Goal: Information Seeking & Learning: Compare options

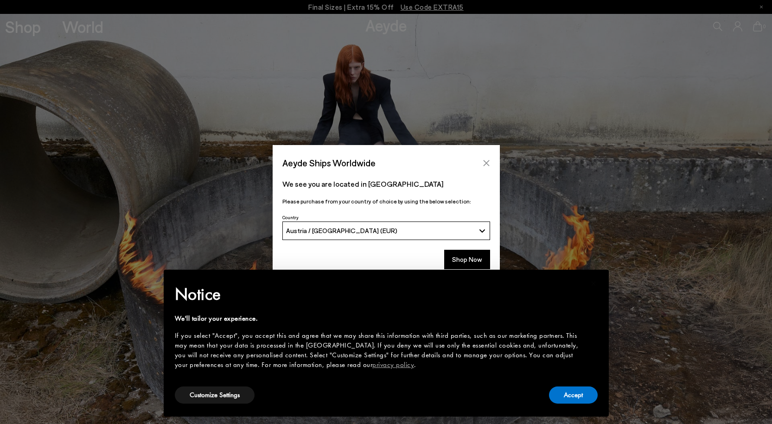
click at [485, 161] on icon "Close" at bounding box center [486, 162] width 7 height 7
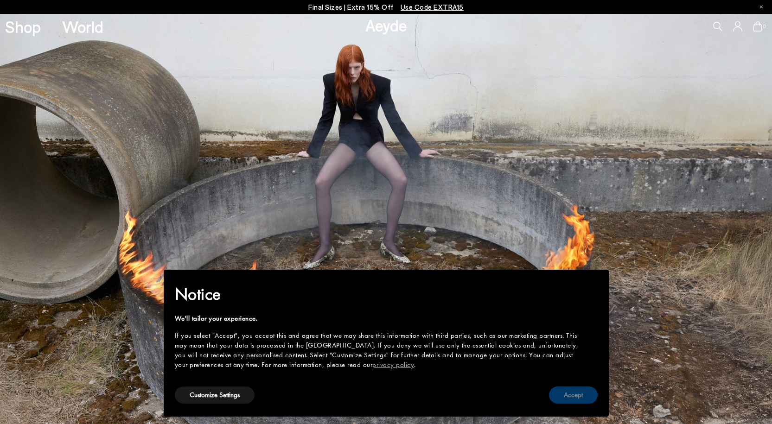
click at [564, 396] on button "Accept" at bounding box center [573, 395] width 49 height 17
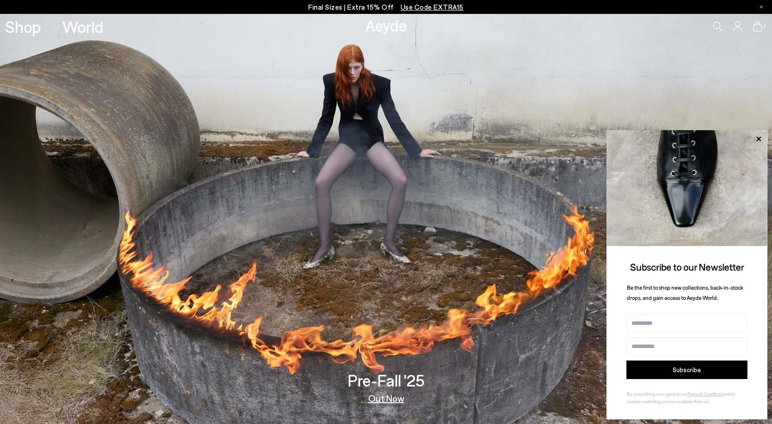
click at [658, 79] on img at bounding box center [386, 219] width 772 height 410
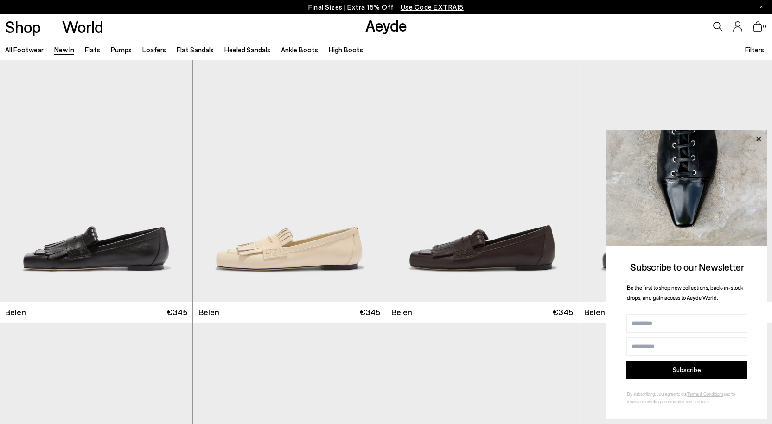
click at [760, 139] on icon at bounding box center [758, 139] width 12 height 12
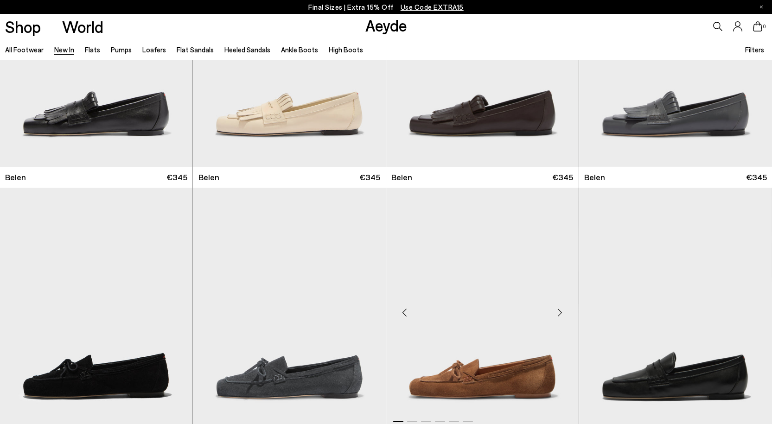
scroll to position [278, 0]
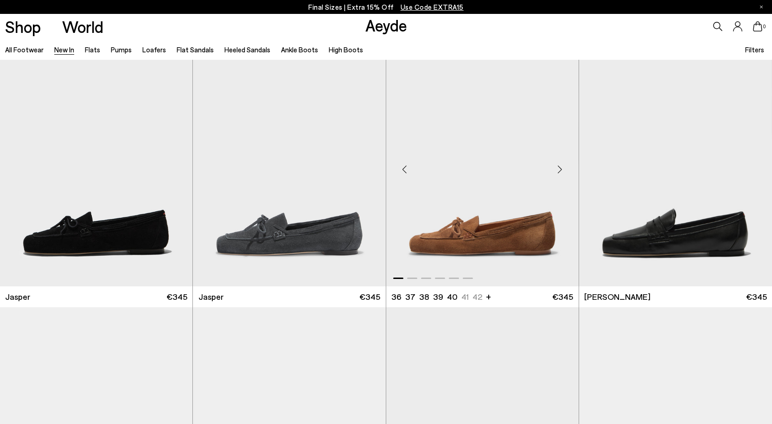
click at [557, 173] on div "Next slide" at bounding box center [560, 169] width 28 height 28
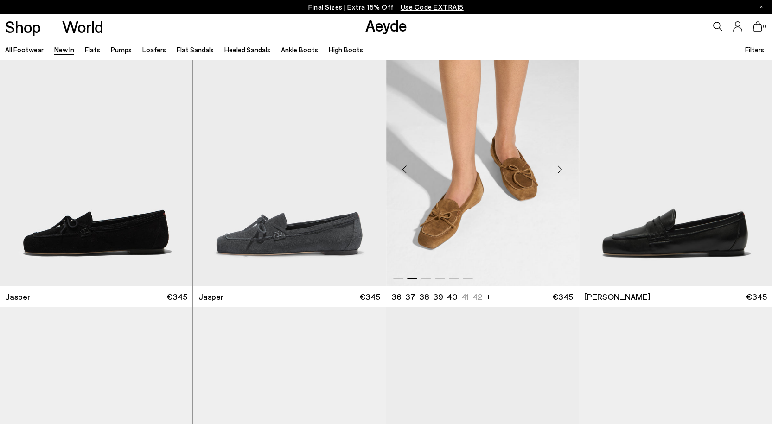
click at [557, 173] on div "Next slide" at bounding box center [560, 169] width 28 height 28
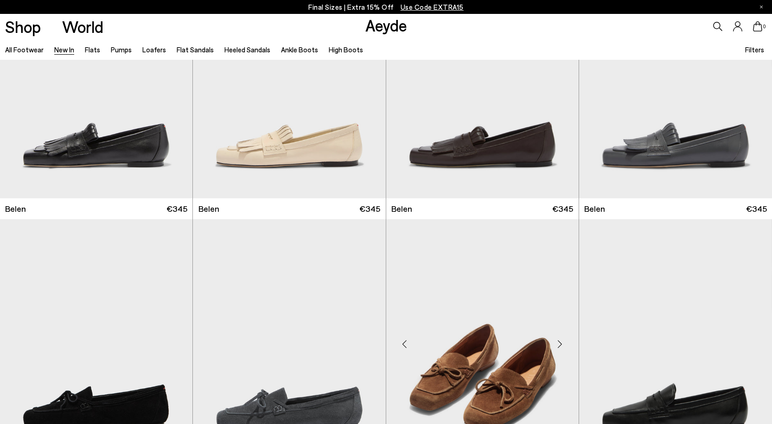
scroll to position [93, 0]
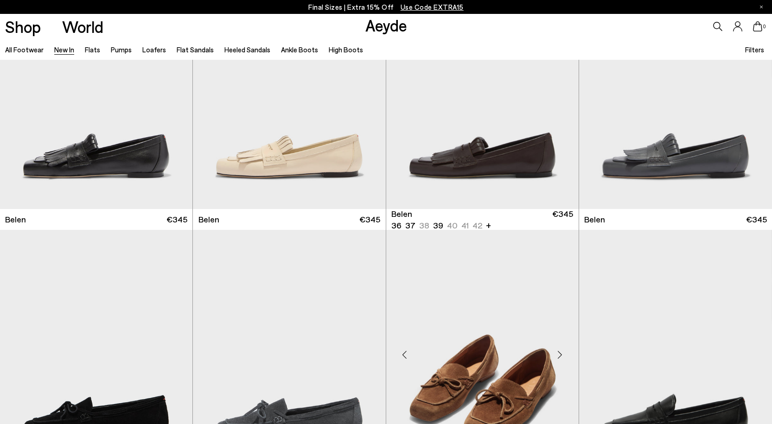
click at [486, 157] on img "1 / 6" at bounding box center [482, 88] width 192 height 242
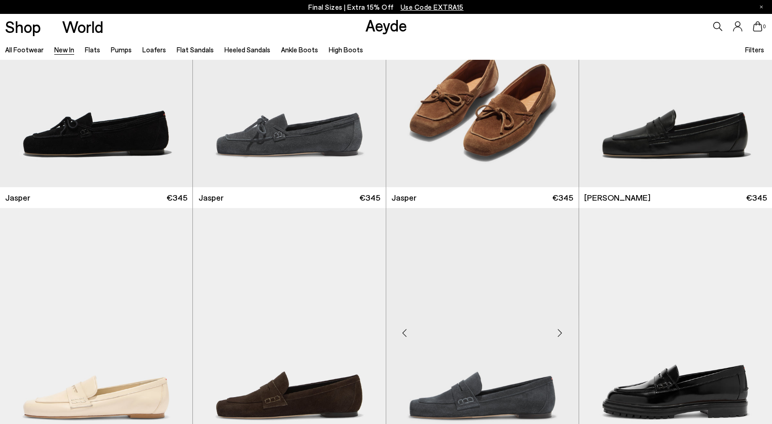
scroll to position [464, 0]
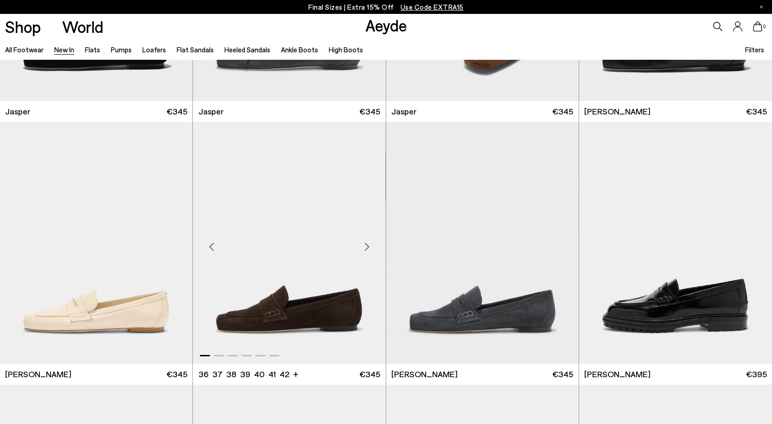
click at [214, 249] on div "Previous slide" at bounding box center [211, 247] width 28 height 28
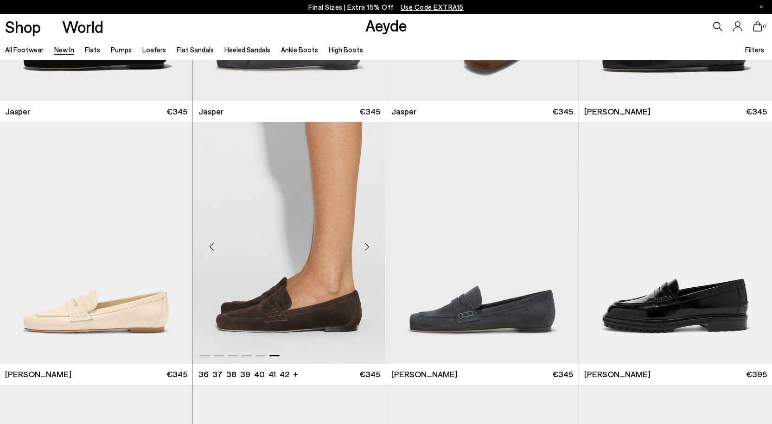
click at [214, 249] on div "Previous slide" at bounding box center [211, 247] width 28 height 28
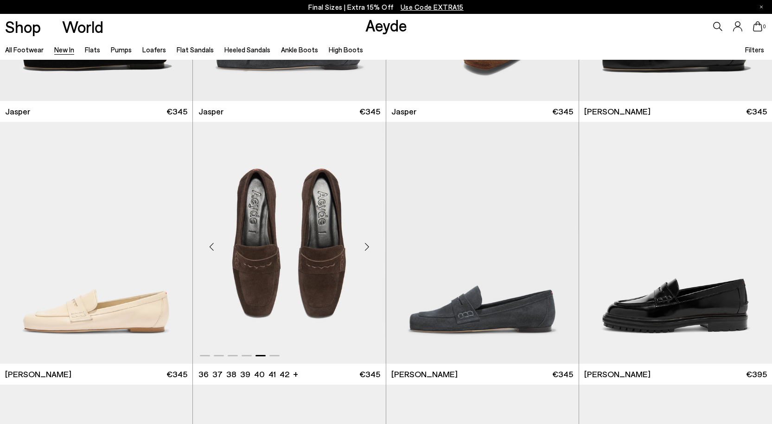
click at [214, 249] on div "Previous slide" at bounding box center [211, 247] width 28 height 28
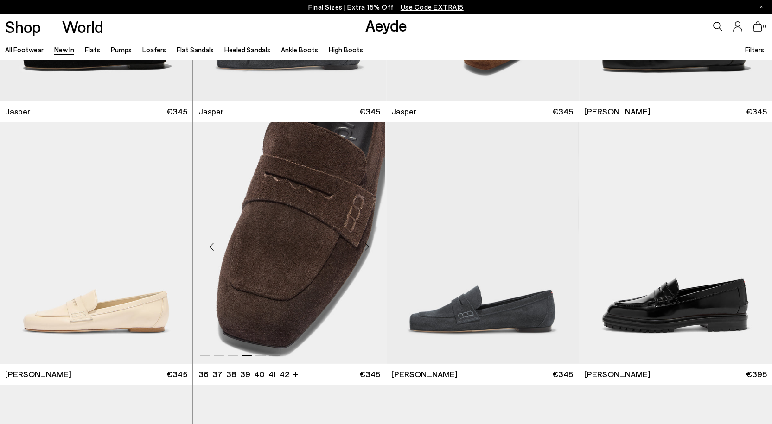
click at [214, 249] on div "Previous slide" at bounding box center [211, 247] width 28 height 28
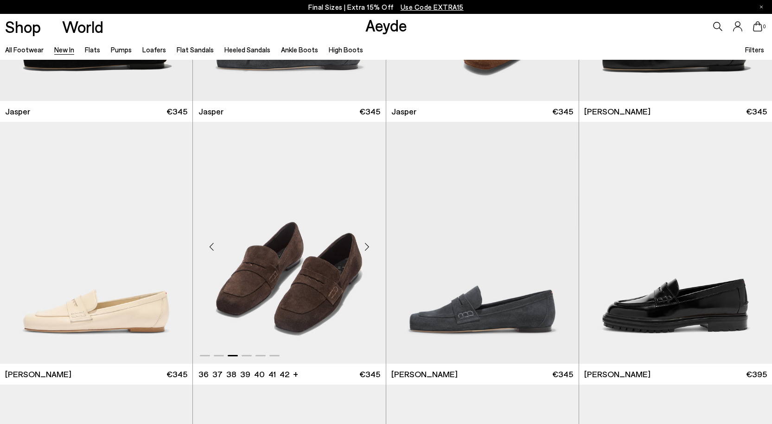
click at [214, 249] on div "Previous slide" at bounding box center [211, 247] width 28 height 28
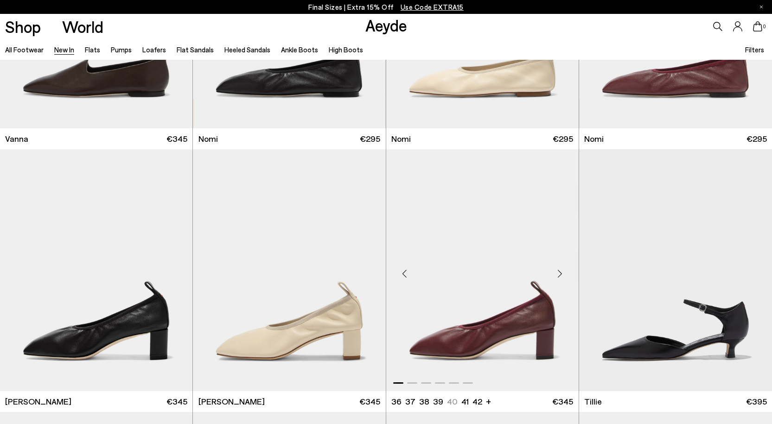
scroll to position [1762, 0]
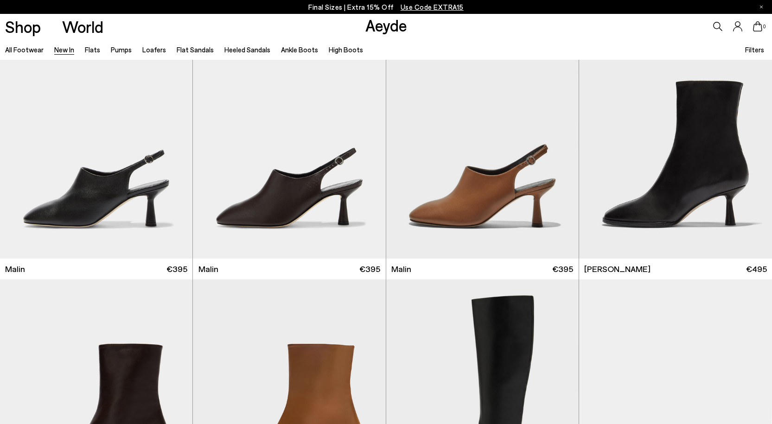
scroll to position [2828, 0]
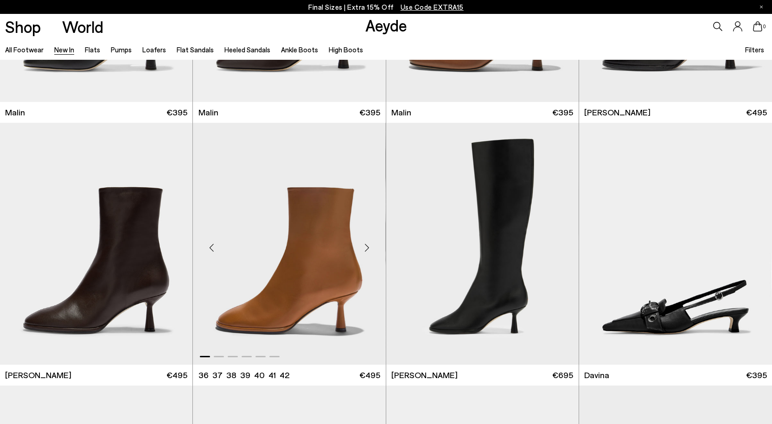
click at [369, 248] on div "Next slide" at bounding box center [367, 248] width 28 height 28
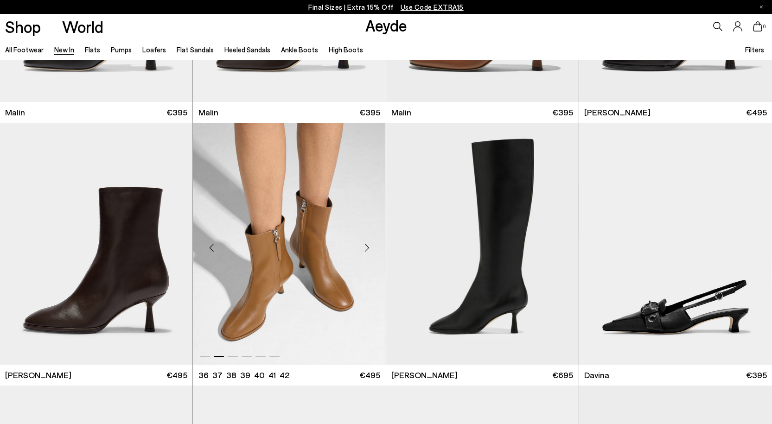
click at [369, 248] on div "Next slide" at bounding box center [367, 248] width 28 height 28
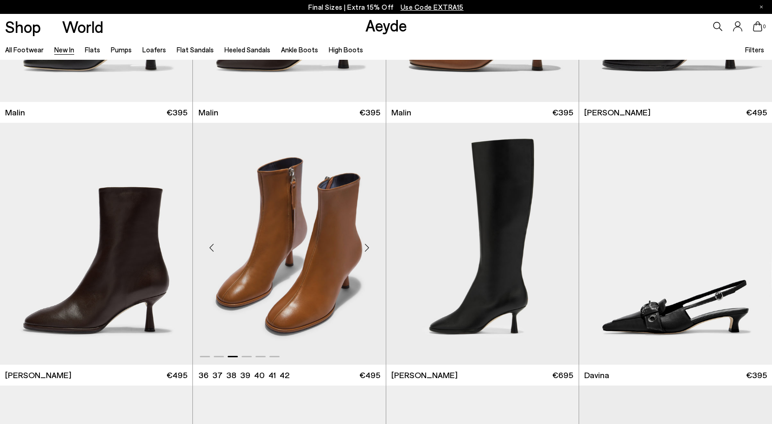
click at [274, 318] on img "3 / 6" at bounding box center [289, 244] width 192 height 242
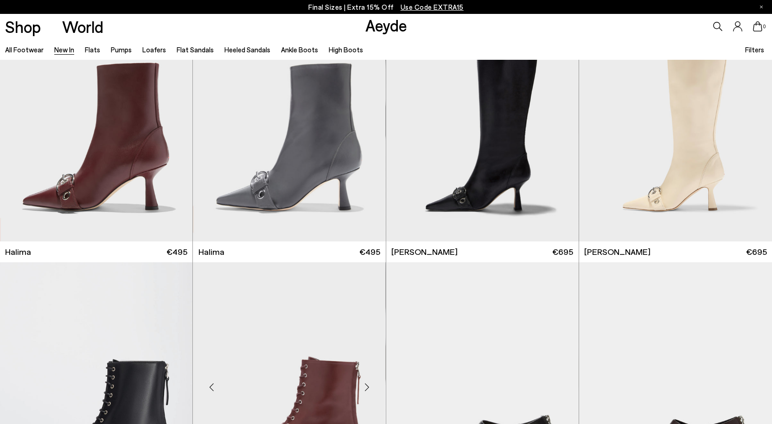
scroll to position [3430, 0]
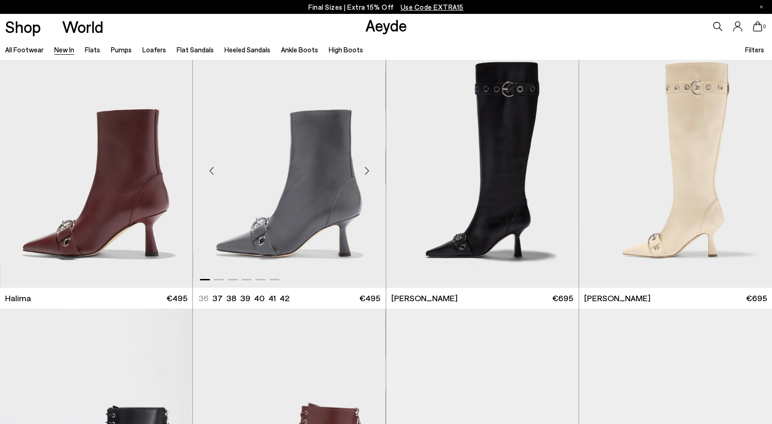
click at [311, 233] on img "1 / 6" at bounding box center [289, 167] width 192 height 242
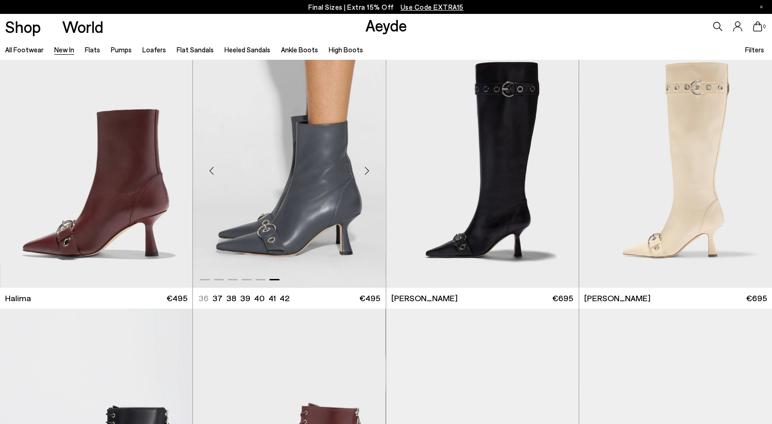
click at [311, 233] on img "6 / 6" at bounding box center [289, 167] width 192 height 242
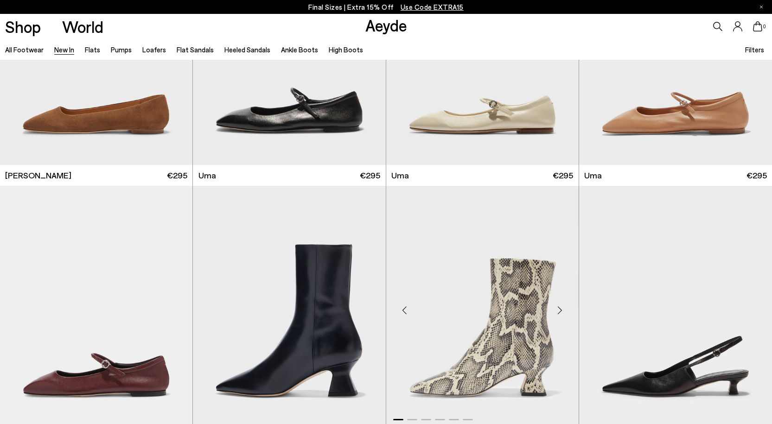
scroll to position [4960, 0]
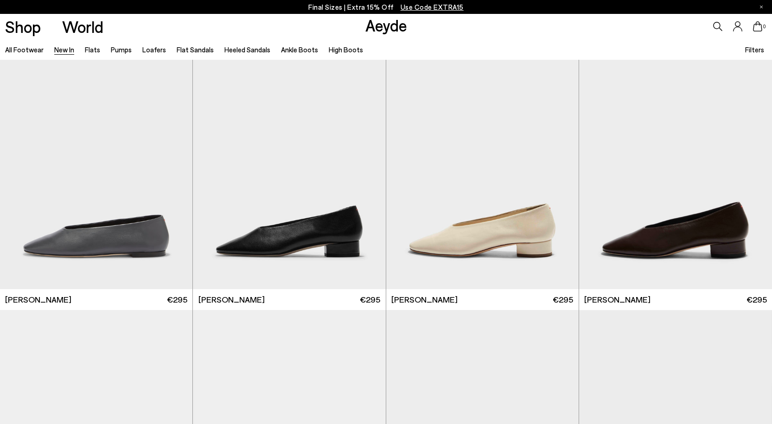
scroll to position [6351, 0]
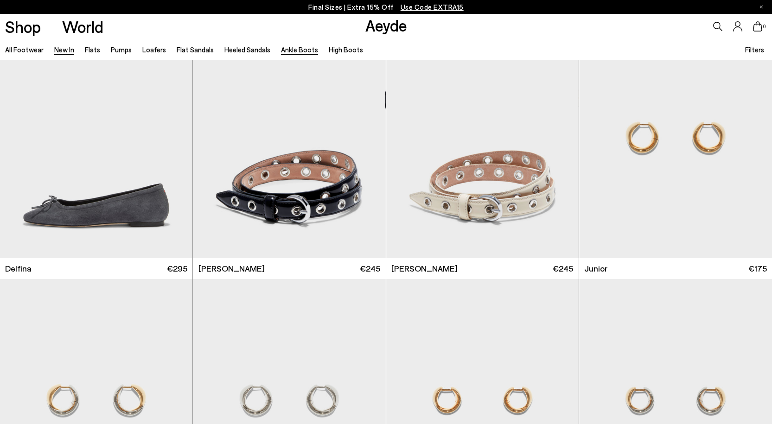
click at [298, 50] on link "Ankle Boots" at bounding box center [299, 49] width 37 height 8
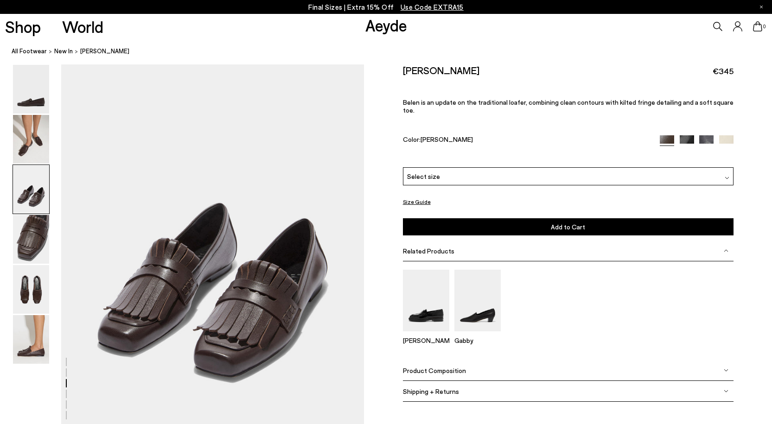
scroll to position [834, 0]
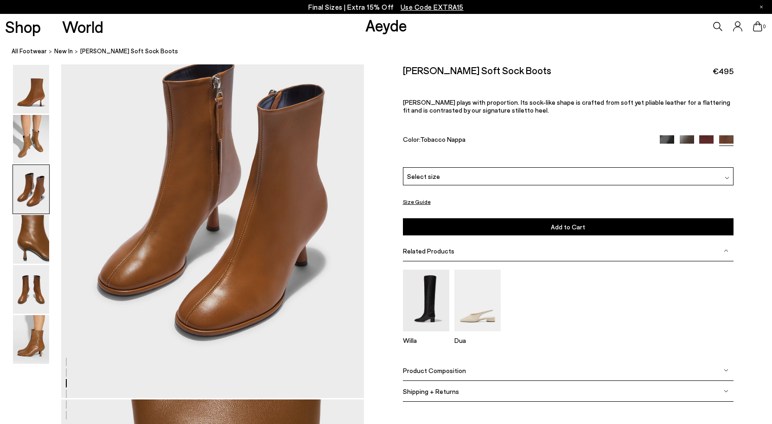
scroll to position [834, 0]
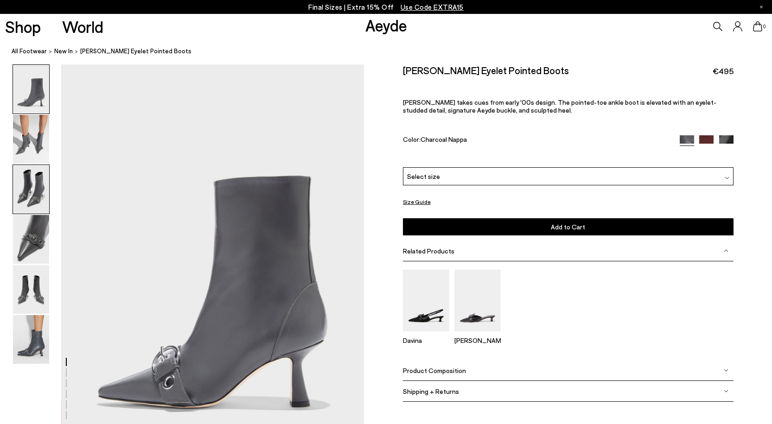
click at [38, 187] on img at bounding box center [31, 189] width 36 height 49
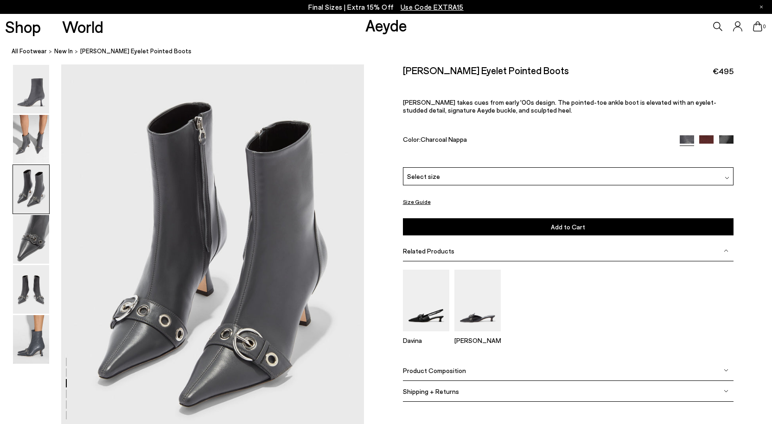
scroll to position [811, 0]
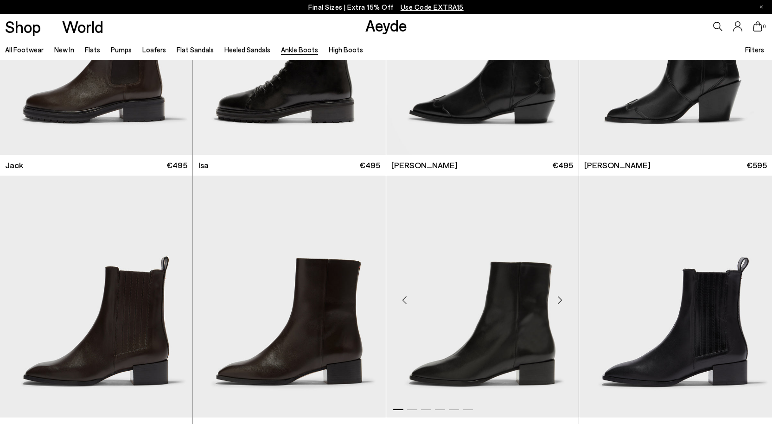
scroll to position [2040, 0]
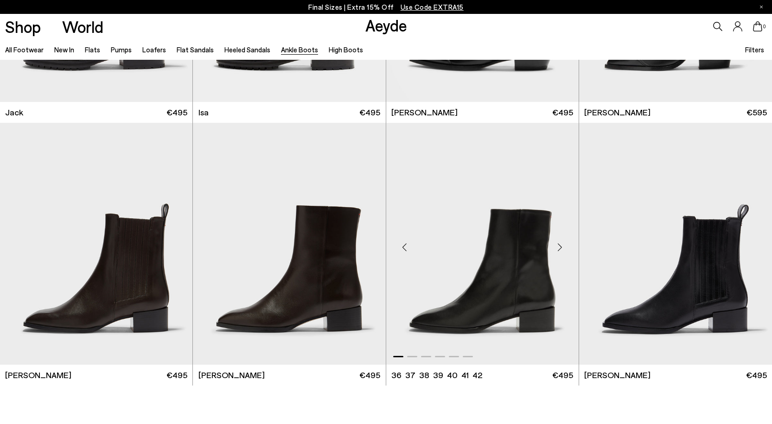
click at [483, 308] on img "1 / 6" at bounding box center [482, 244] width 192 height 242
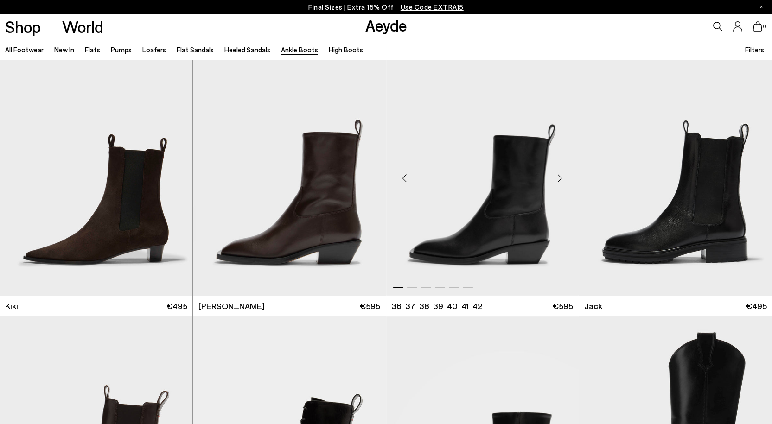
scroll to position [1537, 0]
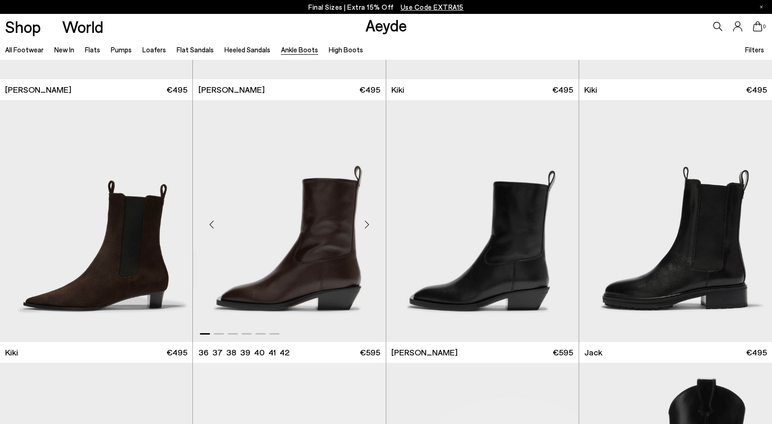
click at [298, 219] on img "1 / 6" at bounding box center [289, 221] width 192 height 242
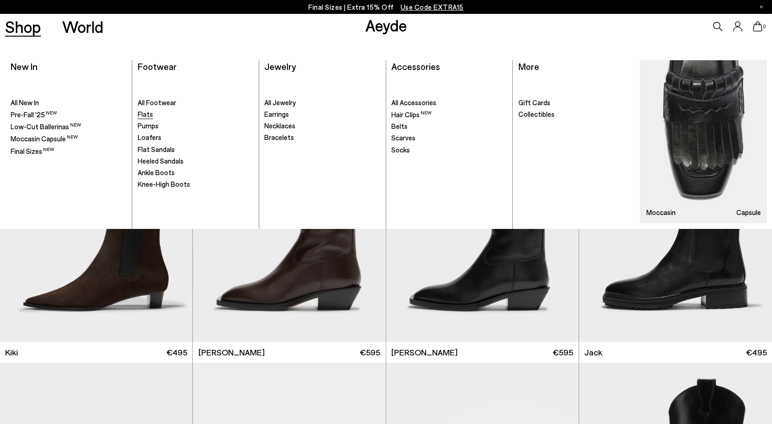
click at [146, 112] on span "Flats" at bounding box center [145, 114] width 15 height 8
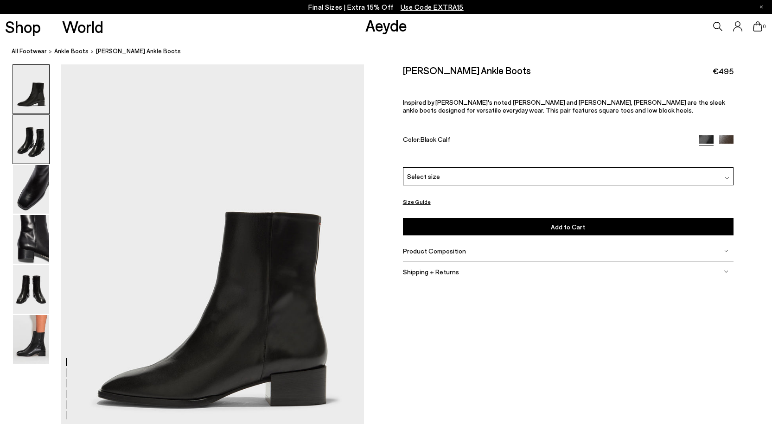
click at [37, 150] on img at bounding box center [31, 139] width 36 height 49
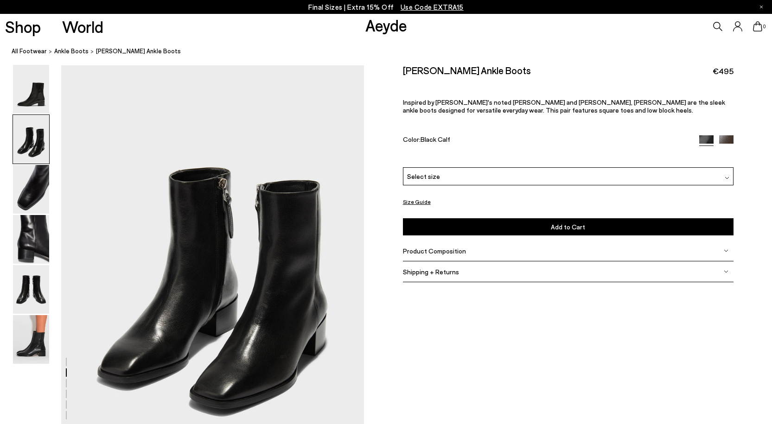
scroll to position [406, 0]
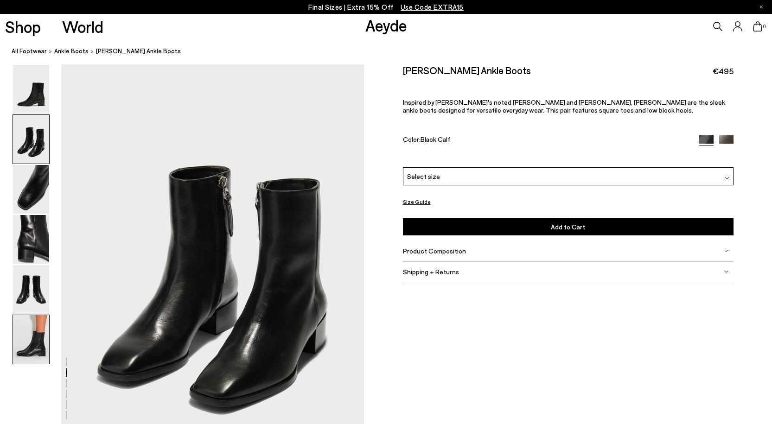
click at [44, 352] on img at bounding box center [31, 339] width 36 height 49
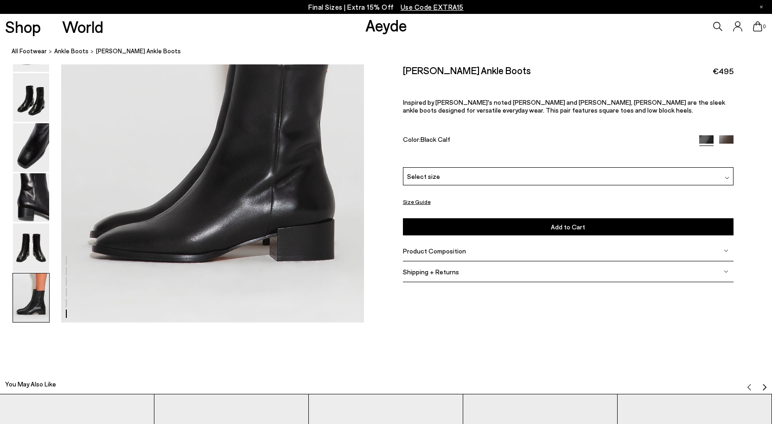
scroll to position [2183, 0]
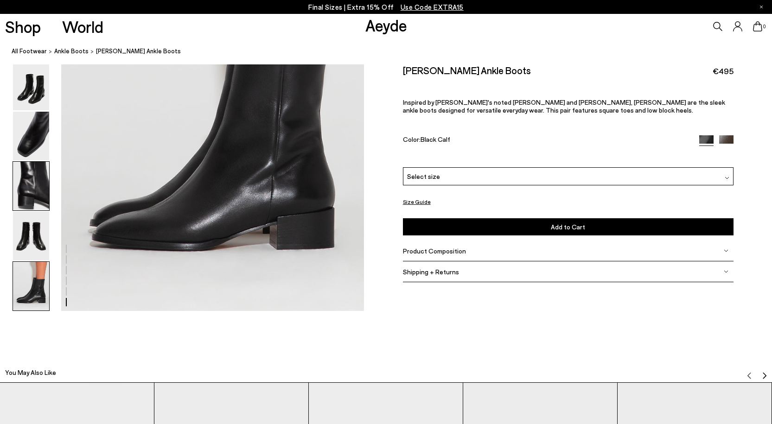
click at [26, 186] on img at bounding box center [31, 186] width 36 height 49
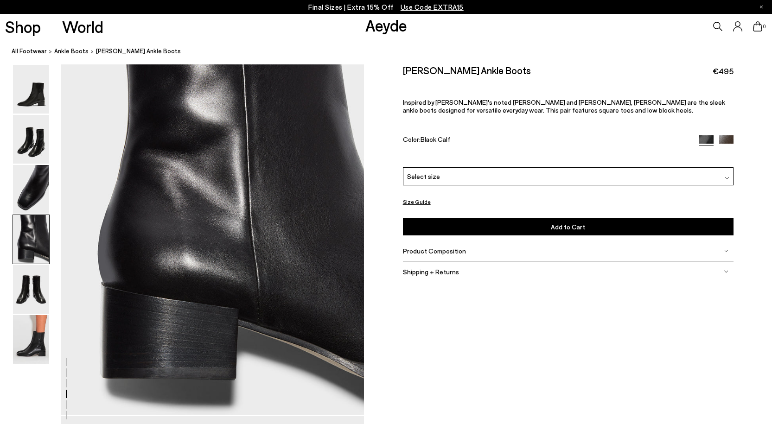
scroll to position [1217, 0]
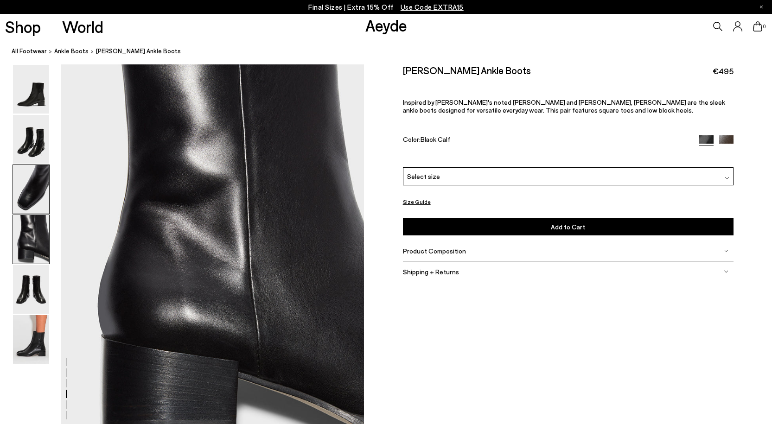
click at [32, 174] on img at bounding box center [31, 189] width 36 height 49
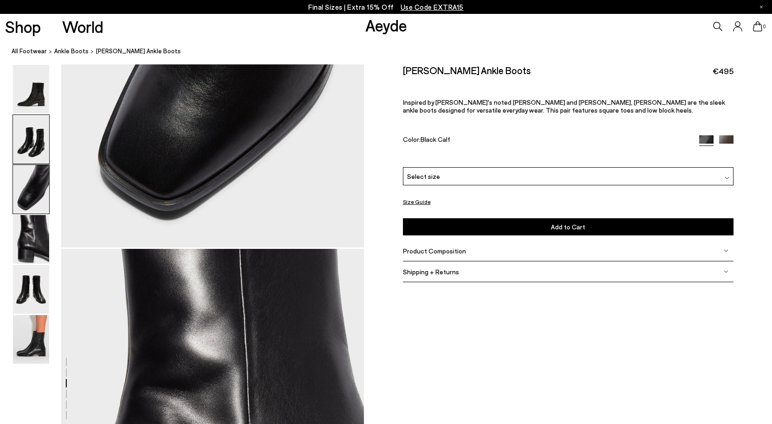
scroll to position [811, 0]
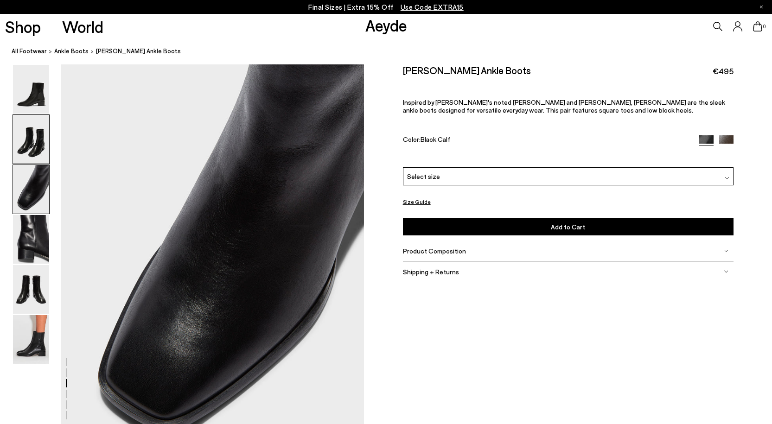
click at [41, 152] on img at bounding box center [31, 139] width 36 height 49
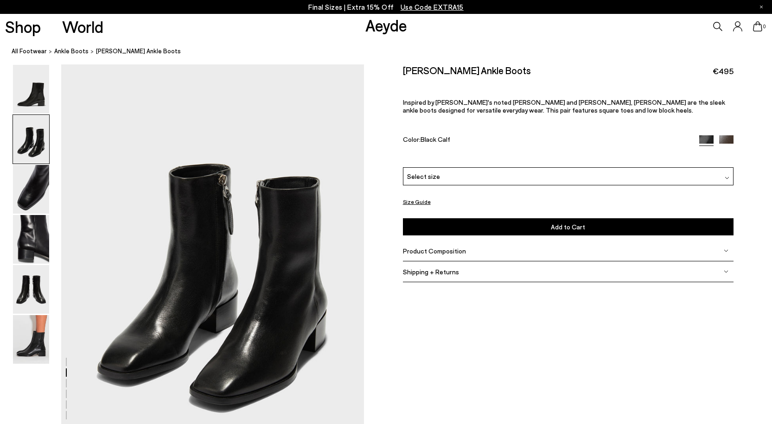
scroll to position [406, 0]
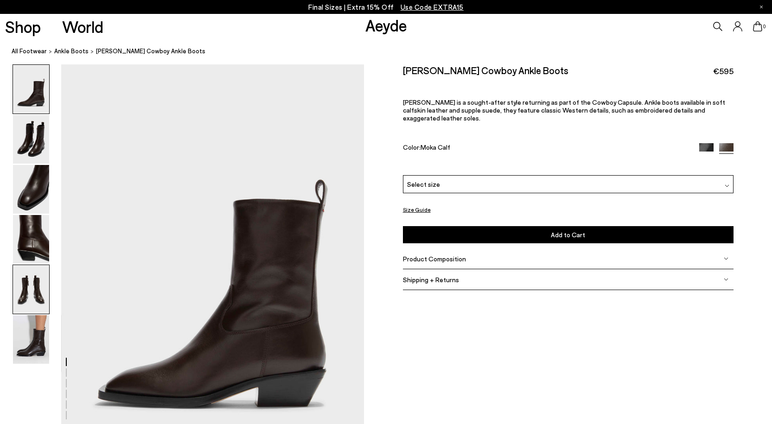
click at [24, 288] on img at bounding box center [31, 289] width 36 height 49
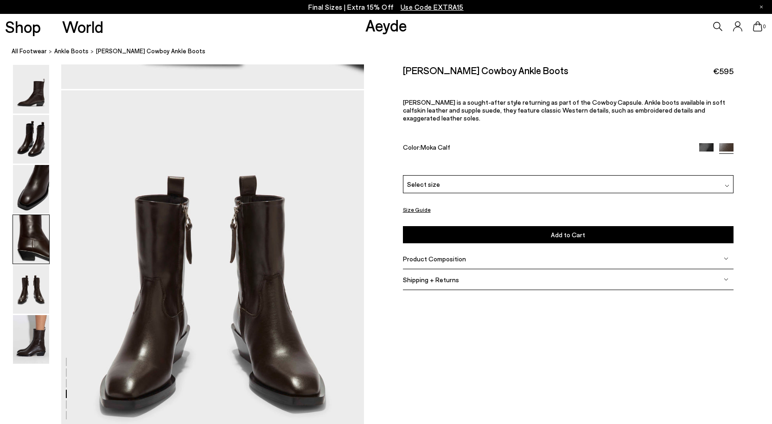
scroll to position [1622, 0]
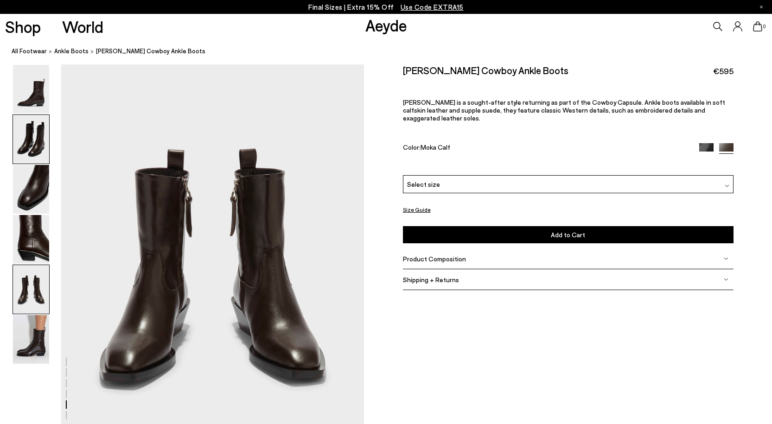
click at [34, 154] on img at bounding box center [31, 139] width 36 height 49
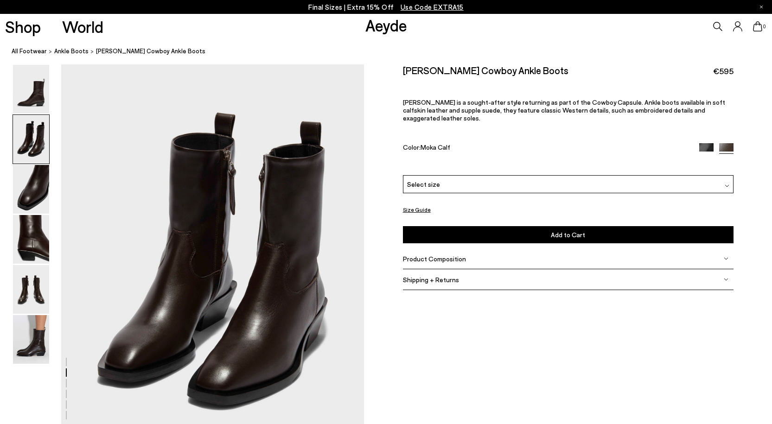
scroll to position [406, 0]
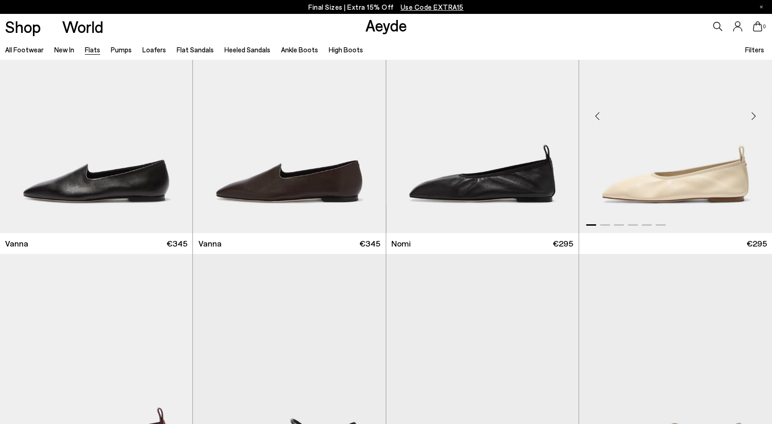
scroll to position [417, 0]
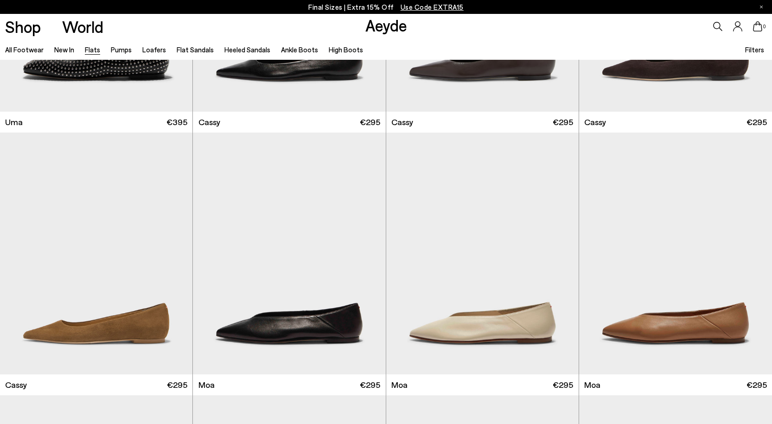
scroll to position [1762, 0]
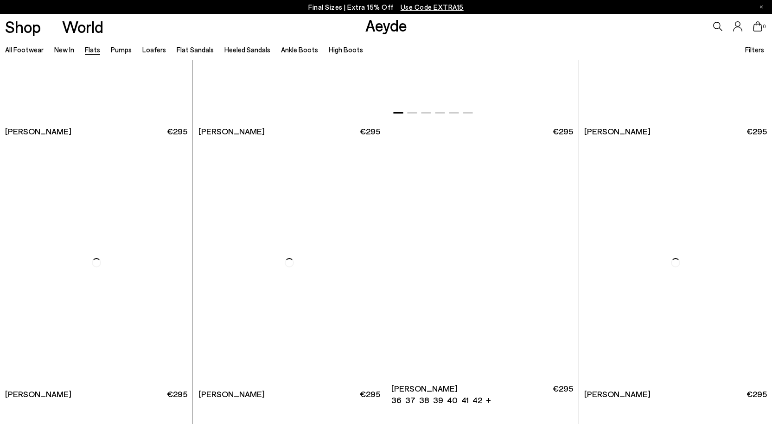
scroll to position [3430, 0]
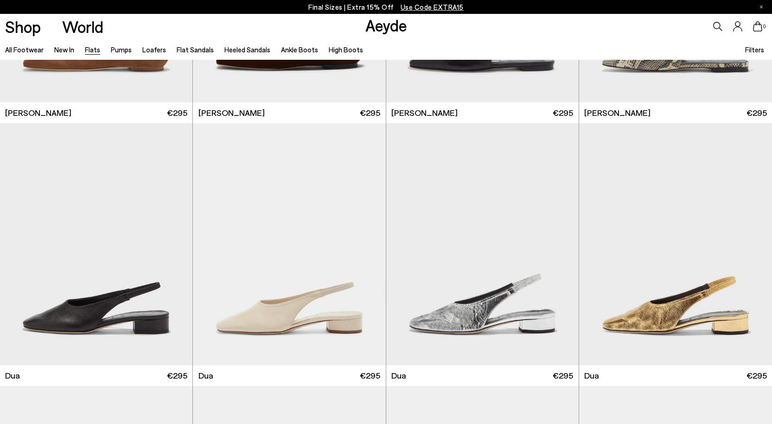
scroll to position [3848, 0]
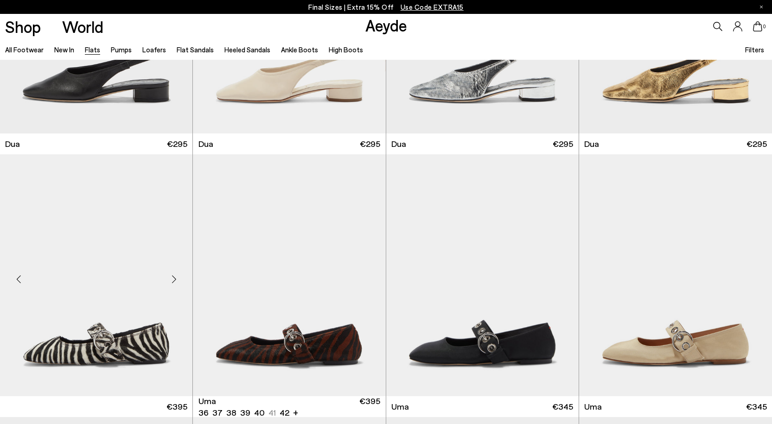
click at [117, 349] on img at bounding box center [96, 275] width 192 height 242
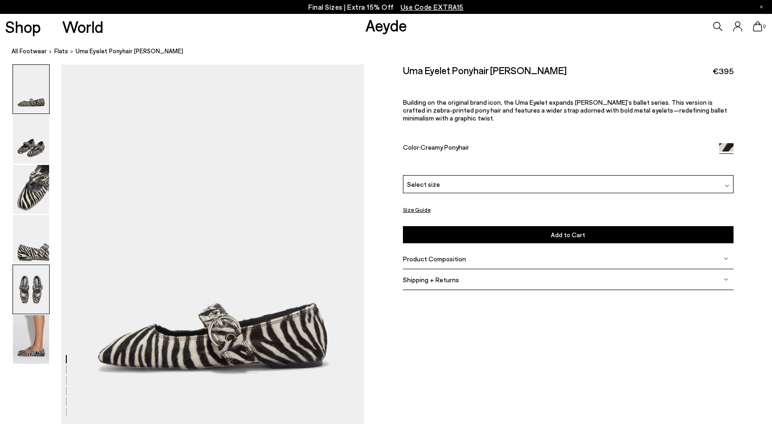
click at [30, 293] on img at bounding box center [31, 289] width 36 height 49
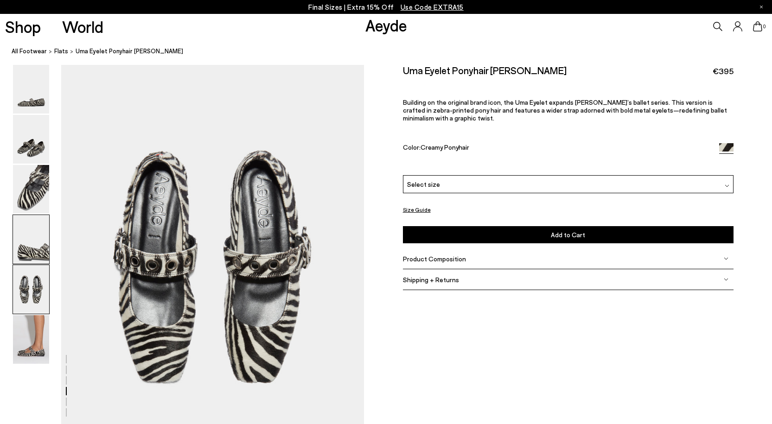
scroll to position [1578, 0]
